Goal: Check status: Check status

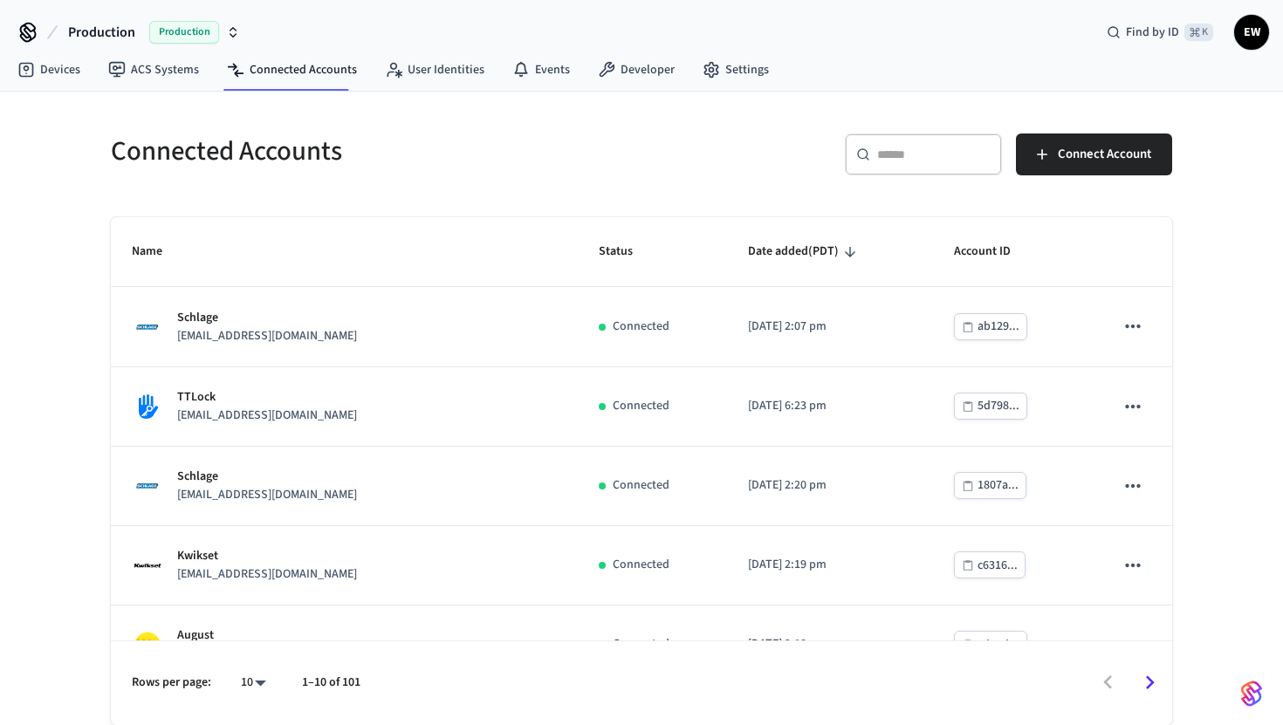
click at [902, 157] on input "text" at bounding box center [933, 154] width 113 height 17
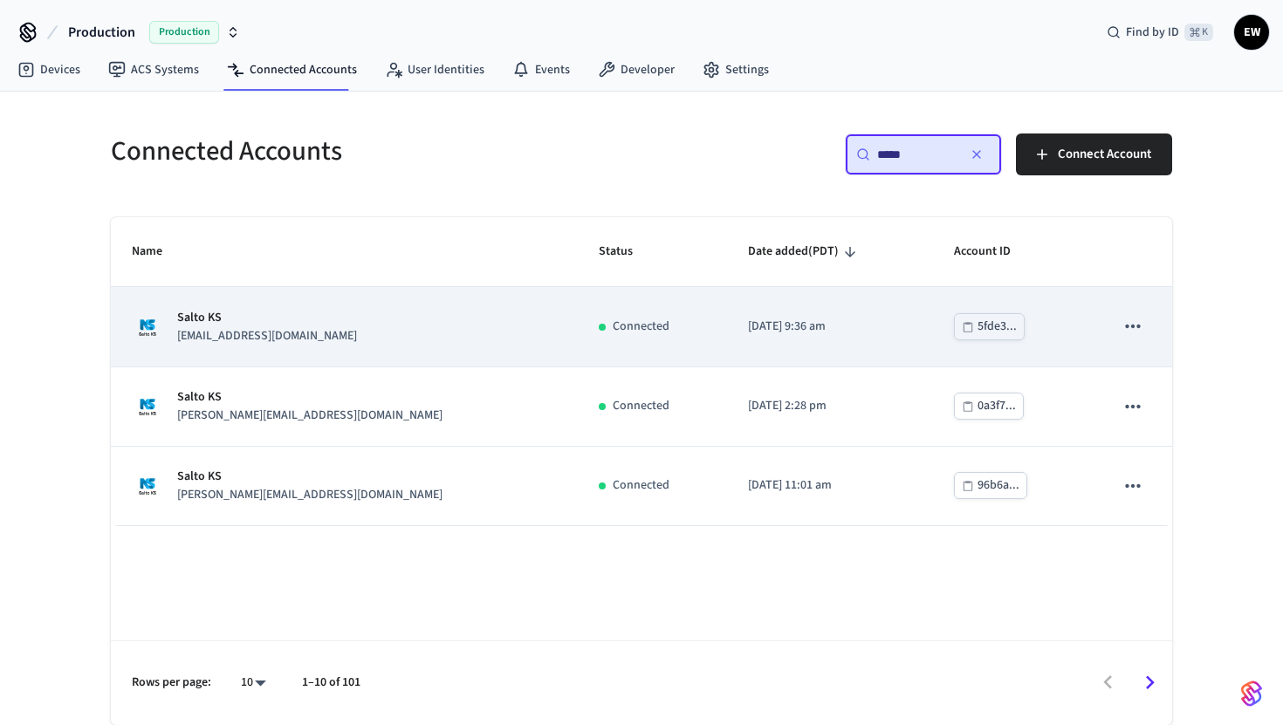
type input "*****"
click at [640, 324] on td "Connected" at bounding box center [652, 326] width 149 height 79
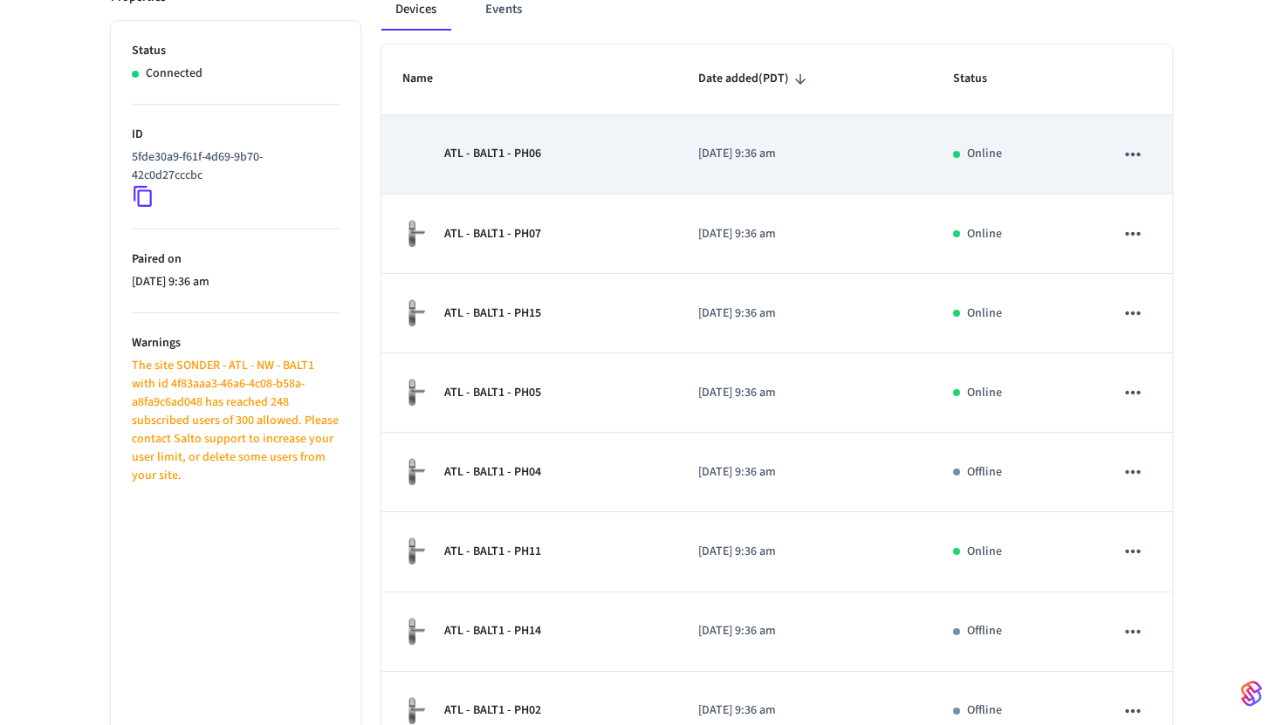
scroll to position [286, 0]
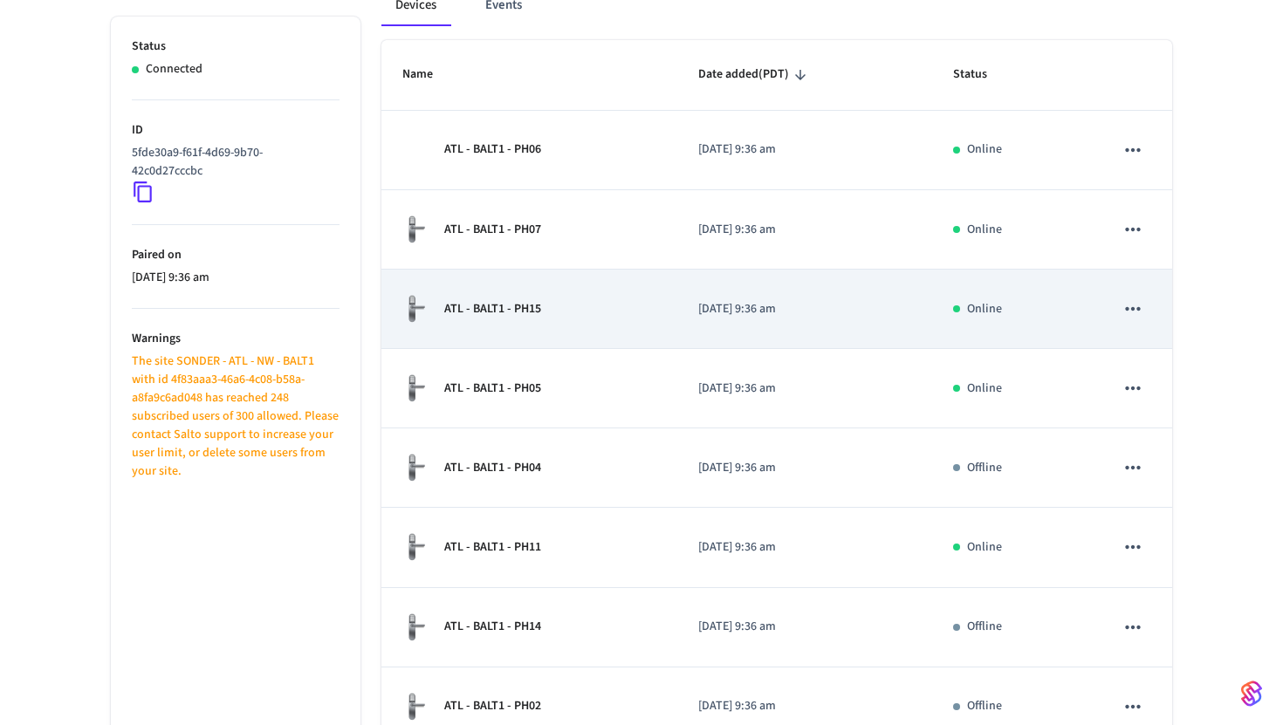
click at [614, 345] on td "ATL - BALT1 - PH15" at bounding box center [529, 309] width 296 height 79
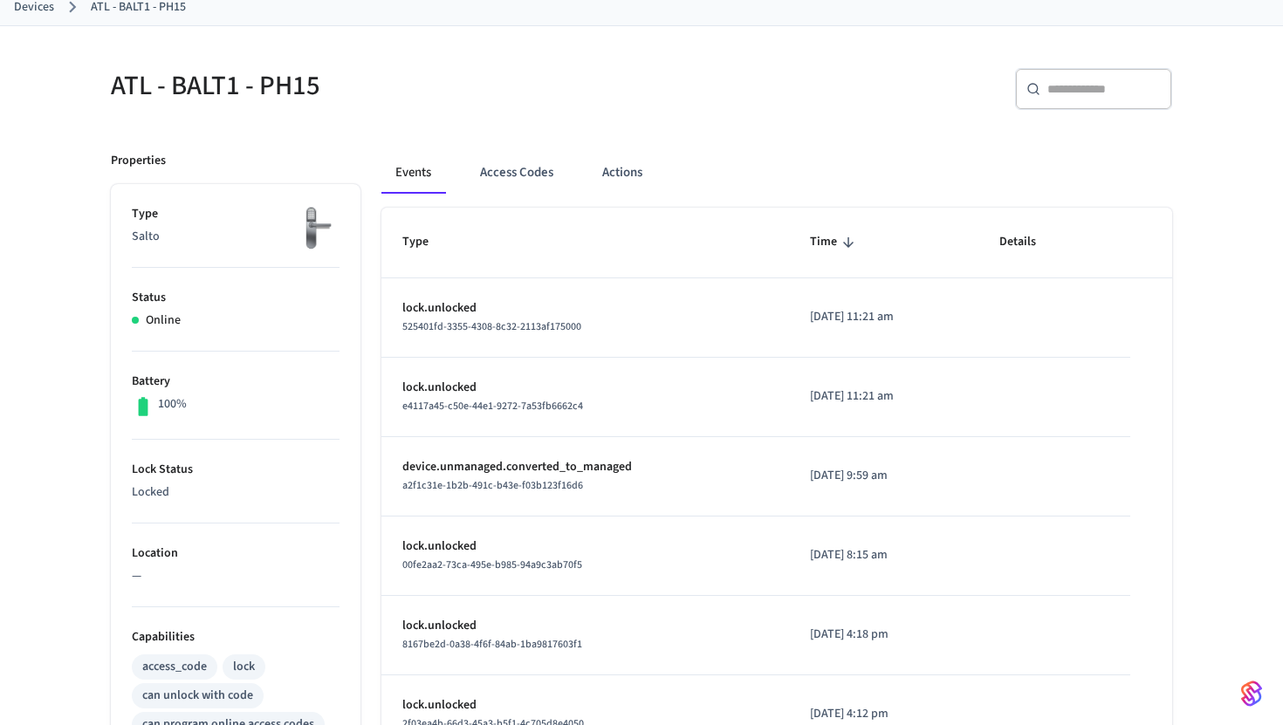
scroll to position [94, 0]
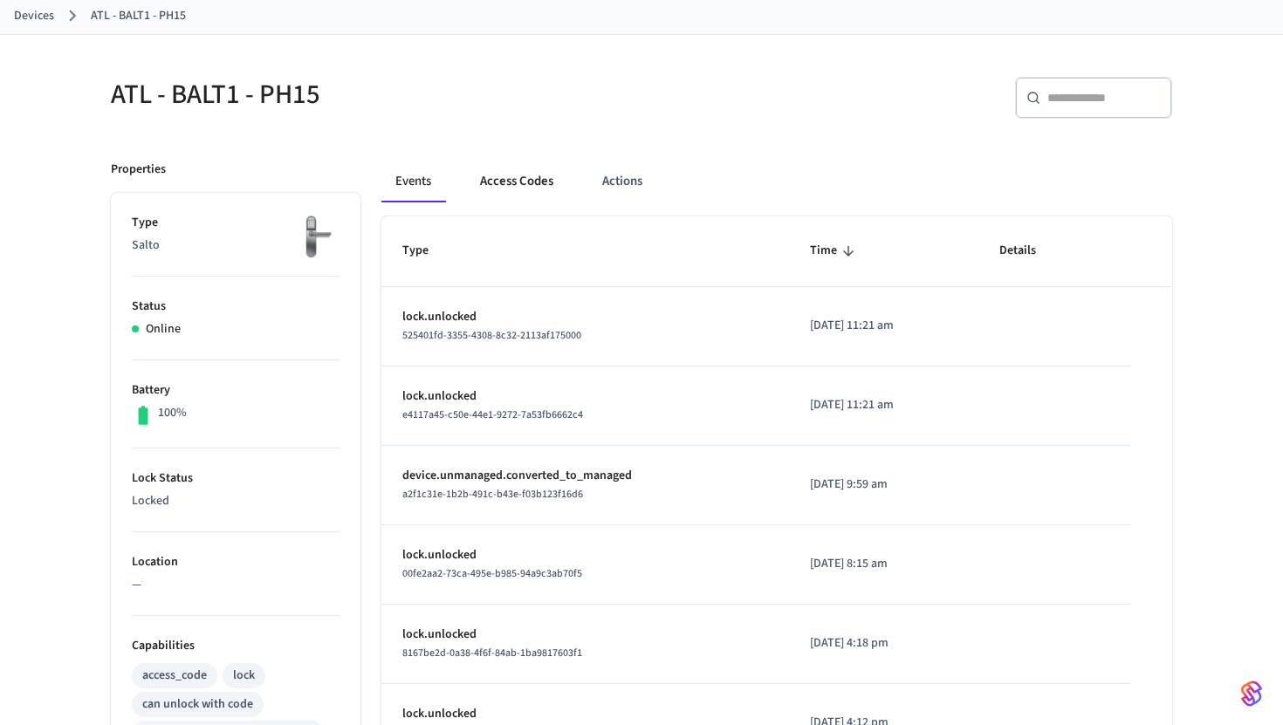
click at [529, 179] on button "Access Codes" at bounding box center [516, 182] width 101 height 42
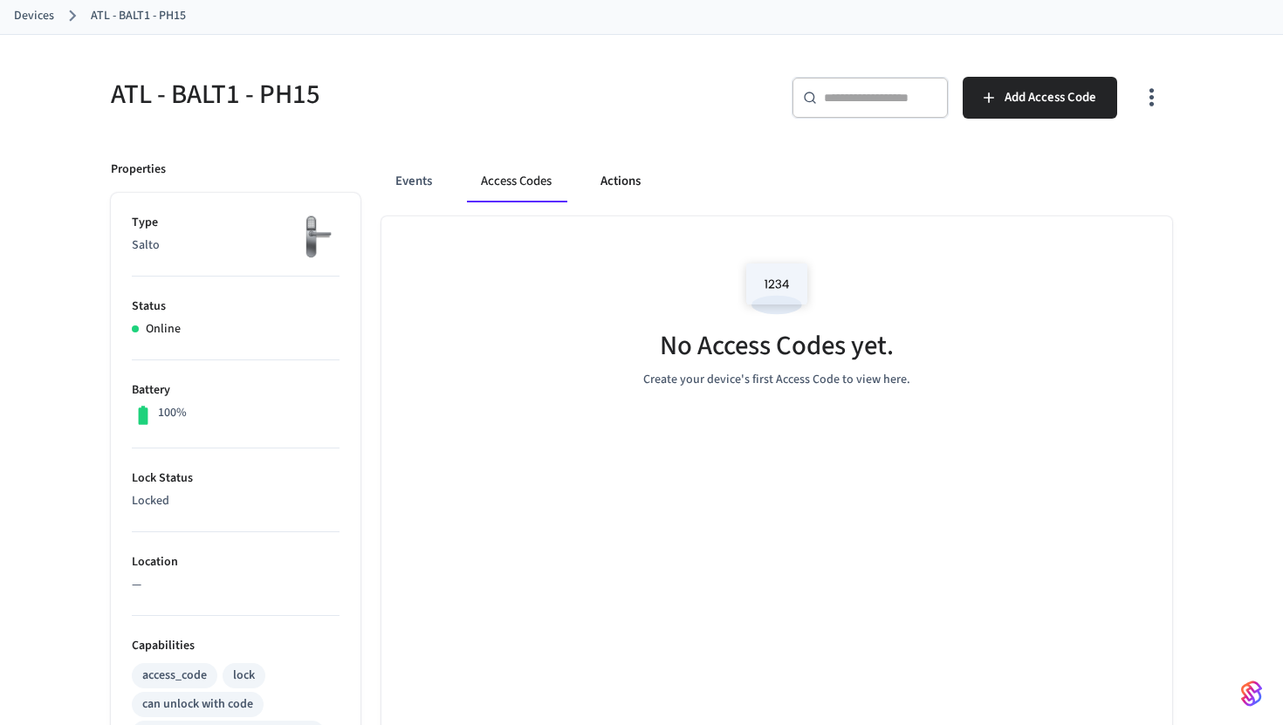
click at [612, 188] on button "Actions" at bounding box center [620, 182] width 68 height 42
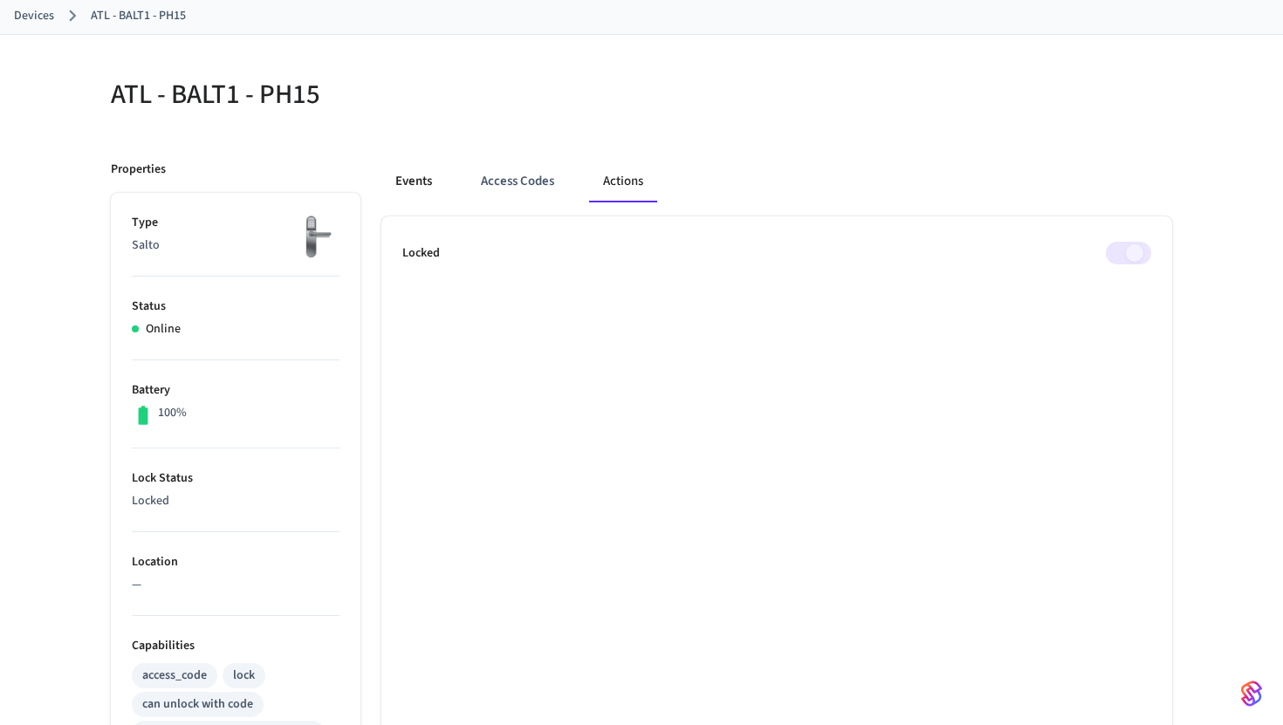
click at [436, 187] on button "Events" at bounding box center [413, 182] width 65 height 42
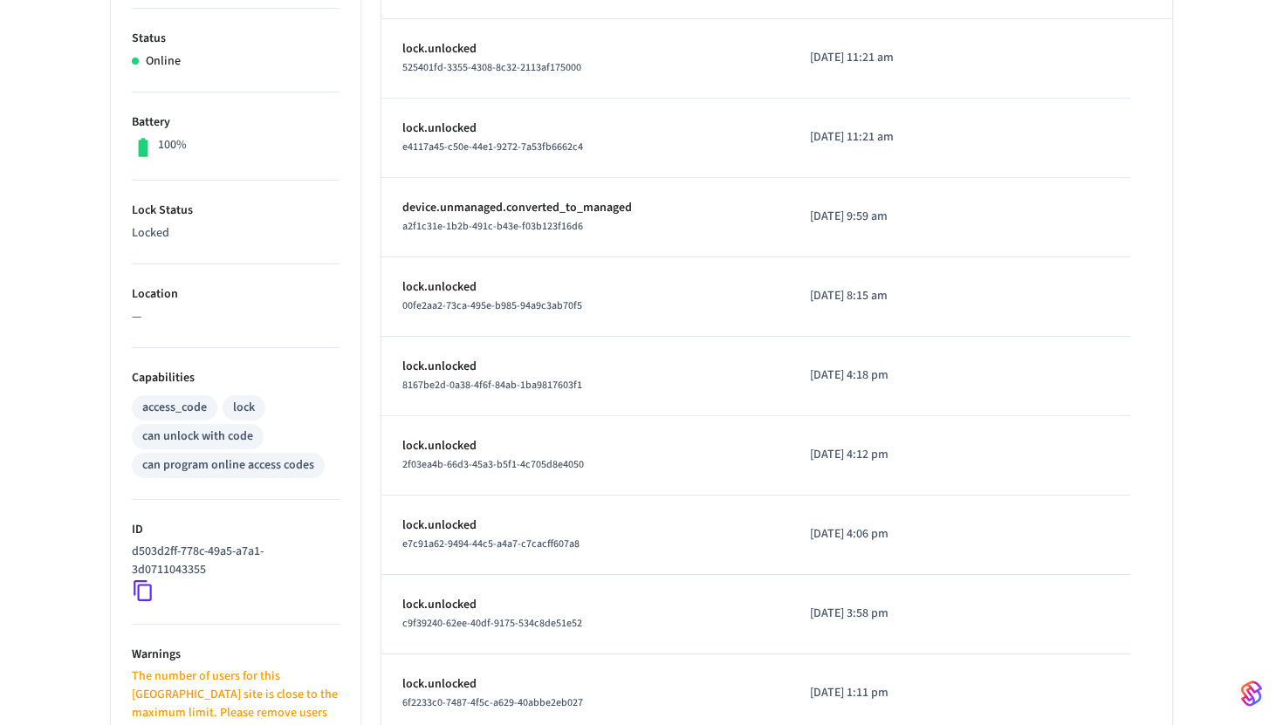
scroll to position [332, 0]
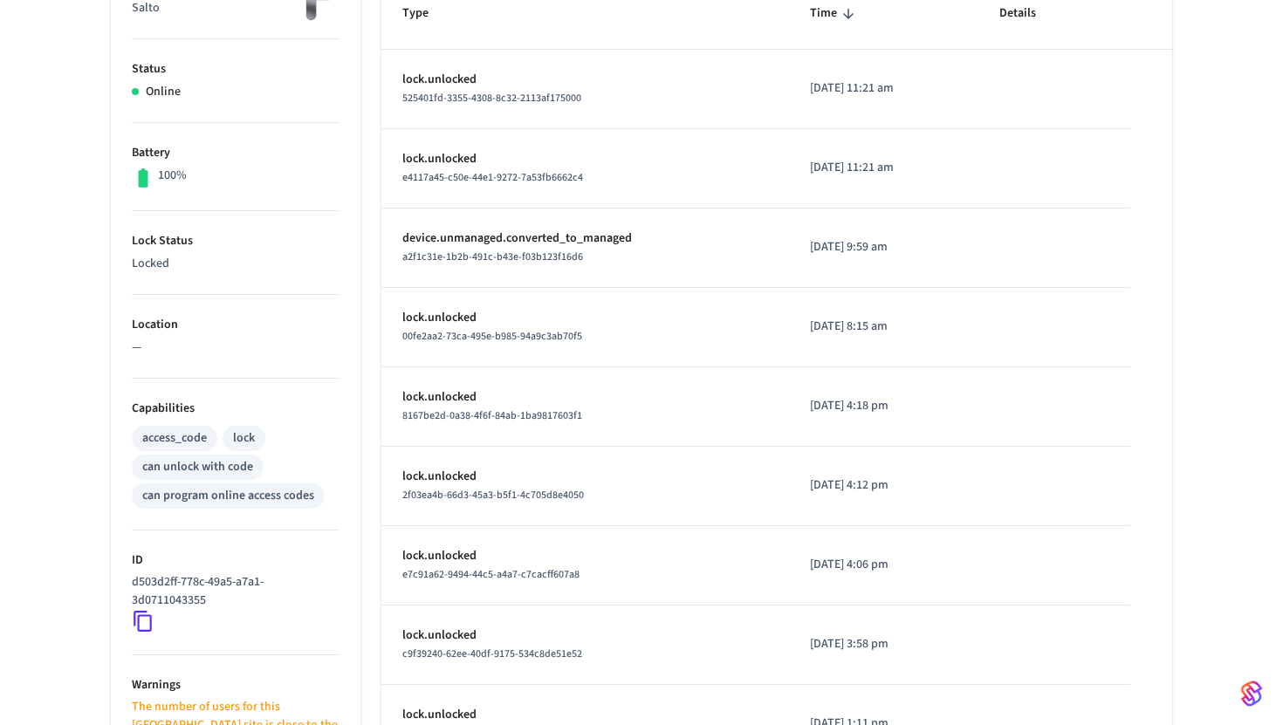
click at [141, 621] on icon at bounding box center [143, 621] width 23 height 23
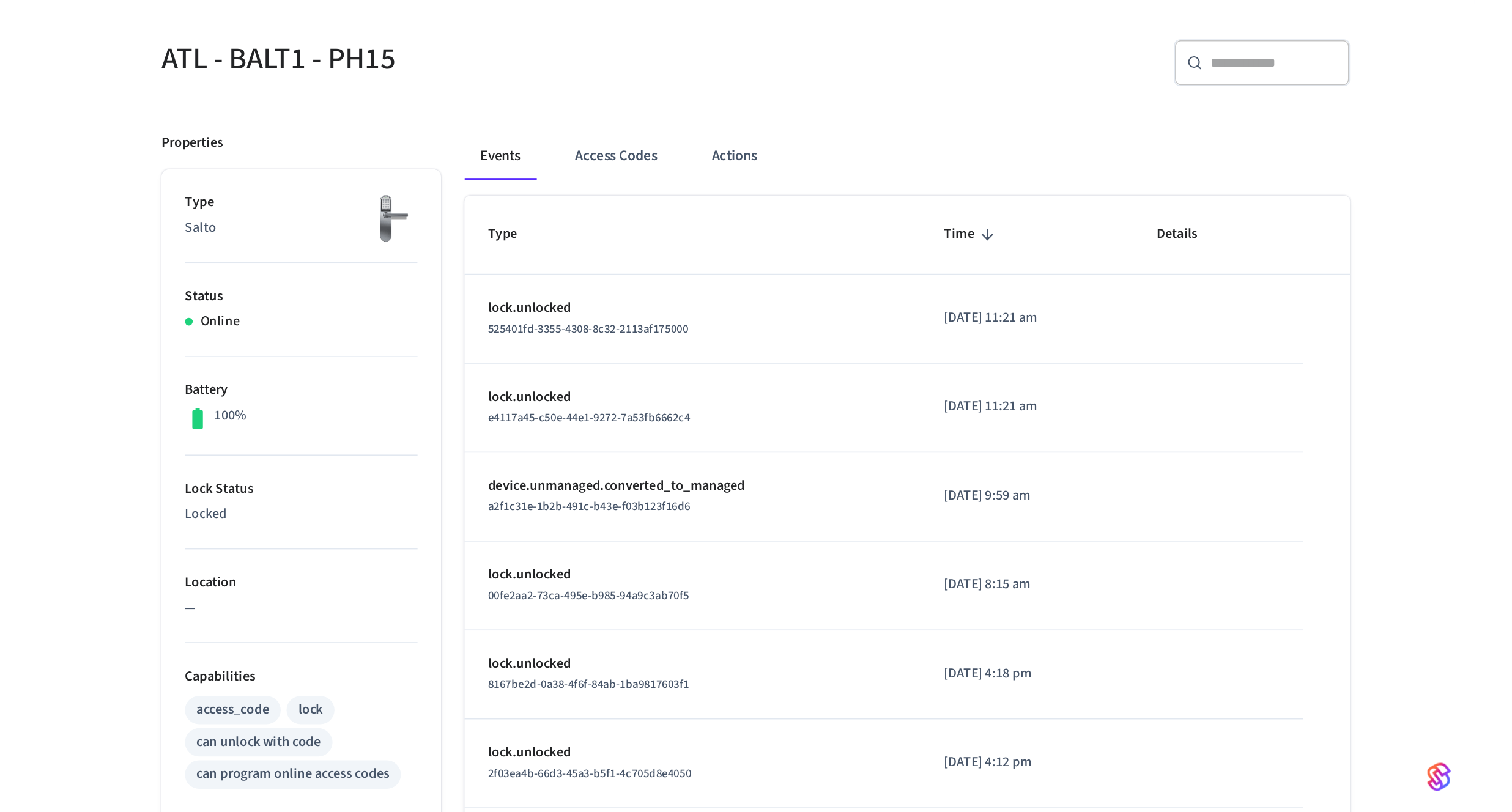
scroll to position [88, 0]
